Goal: Task Accomplishment & Management: Manage account settings

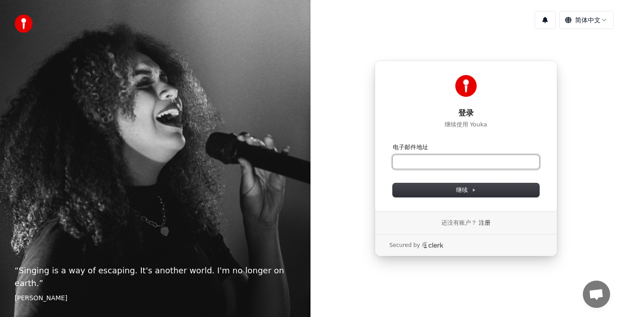
click at [465, 159] on input "电子邮件地址" at bounding box center [465, 162] width 146 height 14
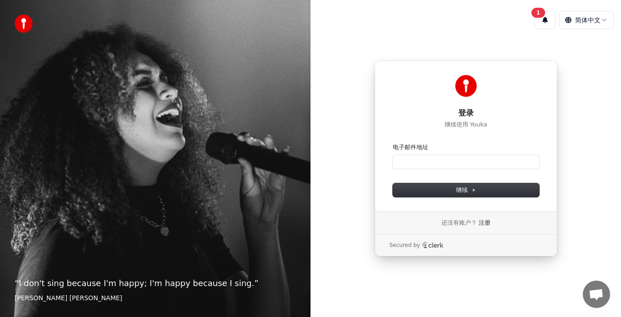
click at [23, 27] on img at bounding box center [24, 24] width 18 height 18
click at [454, 124] on p "继续使用 Youka" at bounding box center [465, 124] width 146 height 8
click at [462, 113] on h1 "登录" at bounding box center [465, 113] width 146 height 11
click at [469, 90] on img at bounding box center [466, 86] width 22 height 22
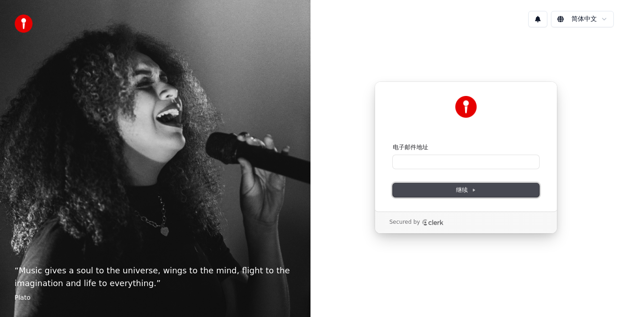
click at [478, 187] on button "继续" at bounding box center [465, 190] width 146 height 14
click at [440, 157] on input "电子邮件地址" at bounding box center [465, 162] width 146 height 14
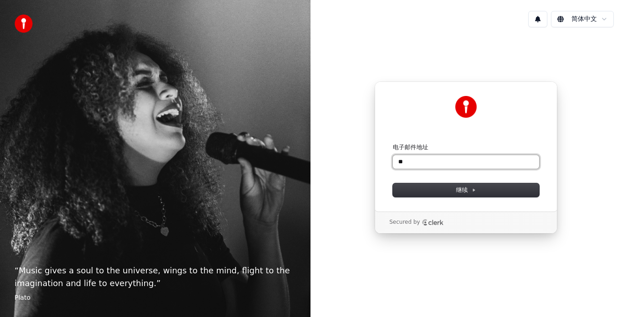
type input "*"
click at [392, 143] on button "submit" at bounding box center [392, 143] width 0 height 0
type input "**********"
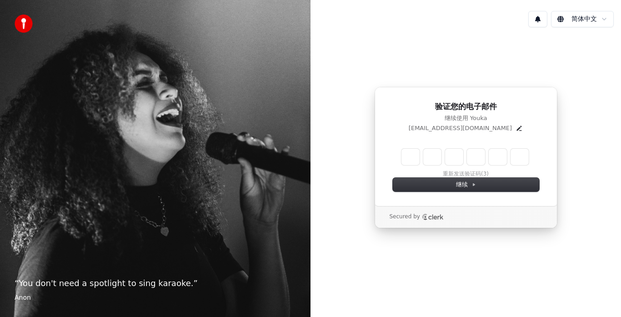
type input "******"
type input "*"
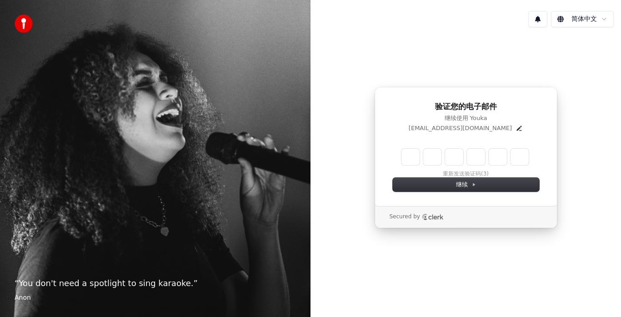
type input "*"
